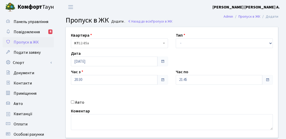
click at [81, 103] on label "Авто" at bounding box center [79, 103] width 9 height 6
click at [74, 103] on input "Авто" at bounding box center [72, 102] width 3 height 3
checkbox input "true"
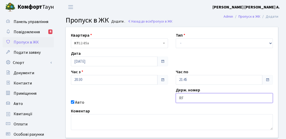
type input "R"
type input "КА8867ЕМ"
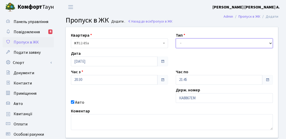
click at [194, 47] on select "- Доставка Таксі Гості Сервіс" at bounding box center [223, 43] width 97 height 10
select select "2"
click at [175, 38] on select "- Доставка Таксі Гості Сервіс" at bounding box center [223, 43] width 97 height 10
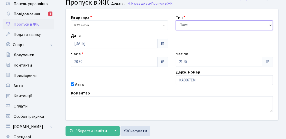
scroll to position [26, 0]
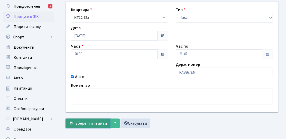
click at [93, 119] on button "Зберегти і вийти" at bounding box center [87, 124] width 45 height 10
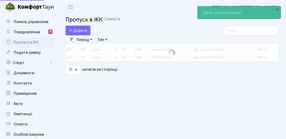
select select "25"
